Goal: Transaction & Acquisition: Purchase product/service

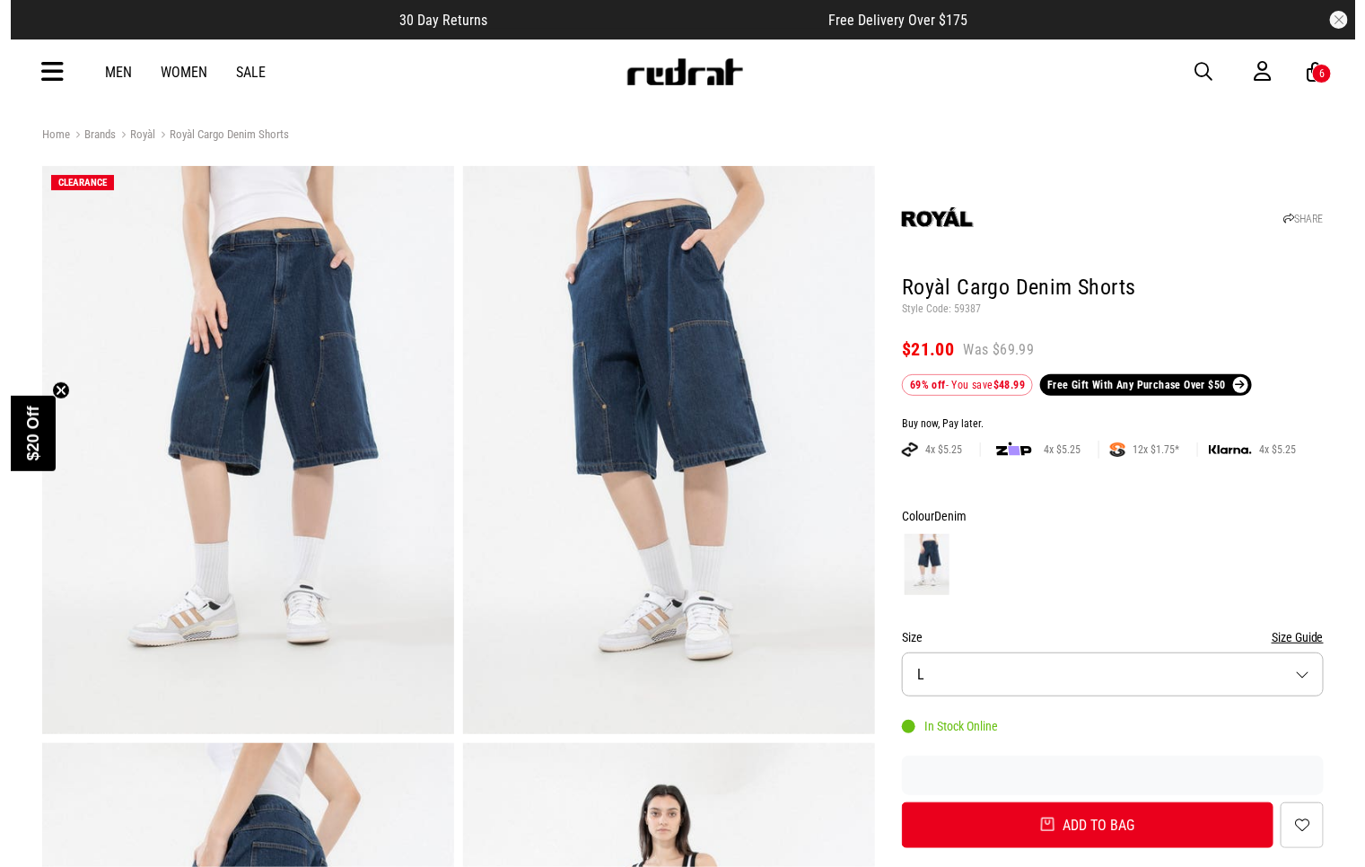
scroll to position [48, 0]
